Goal: Task Accomplishment & Management: Use online tool/utility

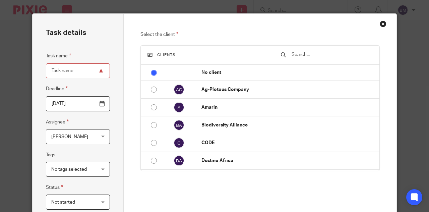
click at [383, 24] on div "Close this dialog window" at bounding box center [383, 23] width 7 height 7
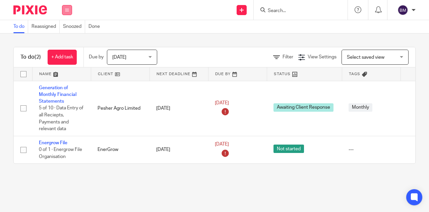
click at [64, 6] on button at bounding box center [67, 10] width 10 height 10
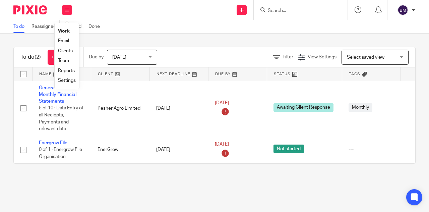
click at [62, 32] on link "Work" at bounding box center [64, 31] width 12 height 5
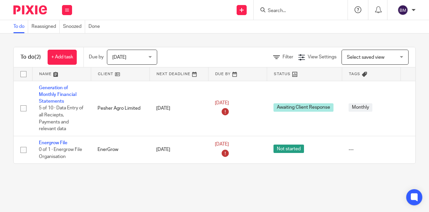
click at [359, 7] on icon at bounding box center [357, 9] width 7 height 7
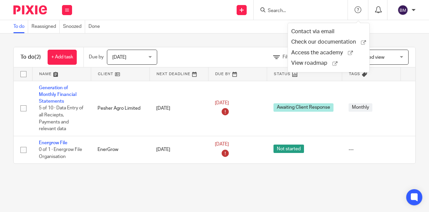
click at [377, 11] on icon at bounding box center [378, 9] width 7 height 7
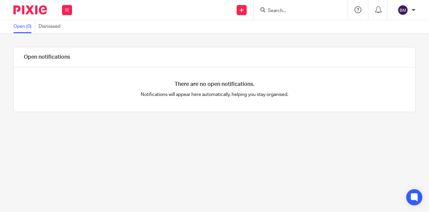
click at [359, 9] on icon at bounding box center [357, 9] width 7 height 7
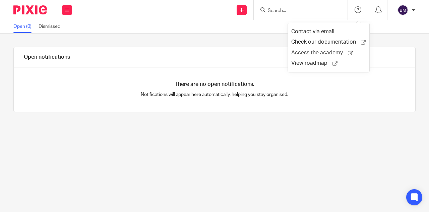
click at [312, 53] on span "Access the academy" at bounding box center [319, 52] width 57 height 7
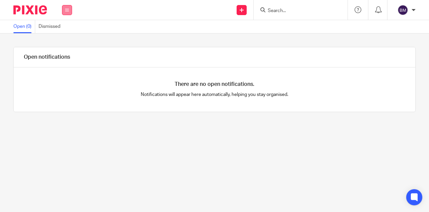
click at [65, 9] on button at bounding box center [67, 10] width 10 height 10
click at [68, 41] on link "Email" at bounding box center [63, 41] width 11 height 5
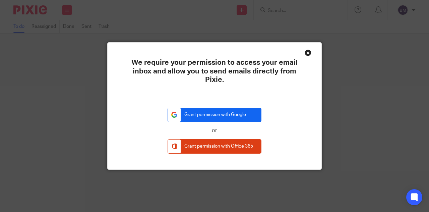
click at [223, 114] on link "Grant permission with Google" at bounding box center [215, 115] width 94 height 14
